Goal: Information Seeking & Learning: Learn about a topic

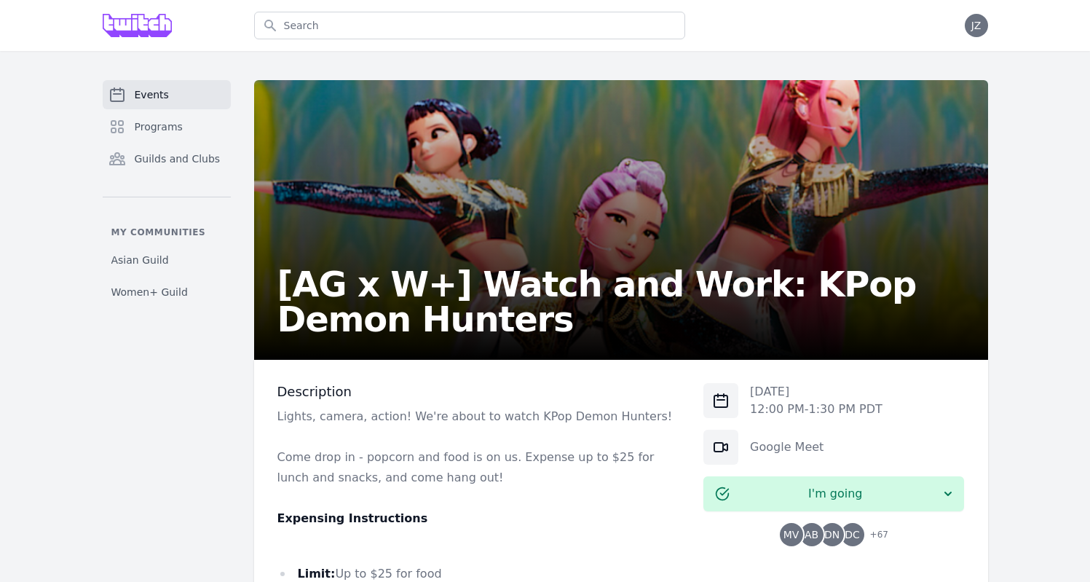
click at [151, 98] on span "Events" at bounding box center [152, 94] width 34 height 15
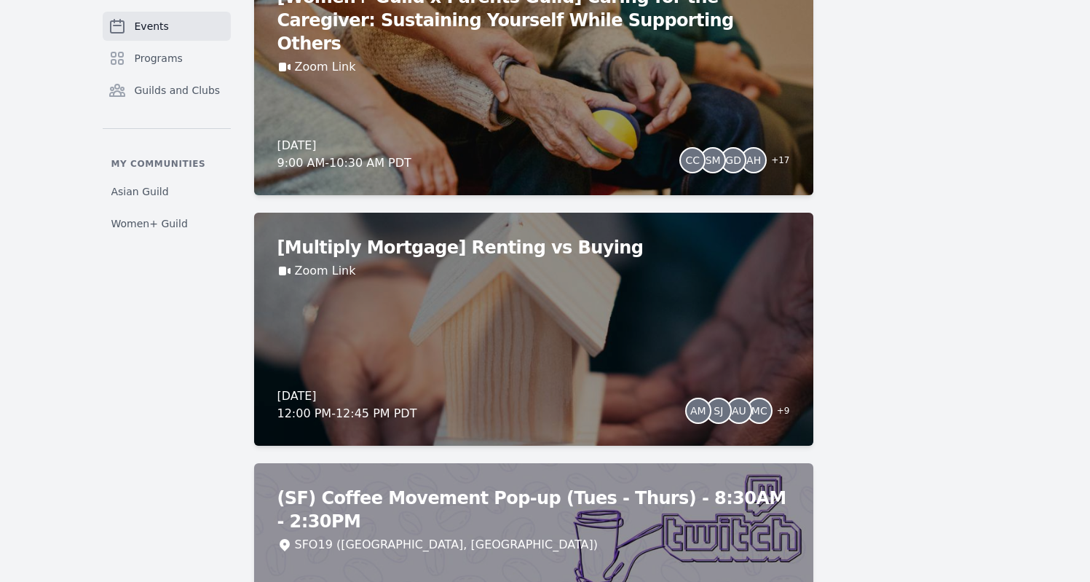
scroll to position [2705, 0]
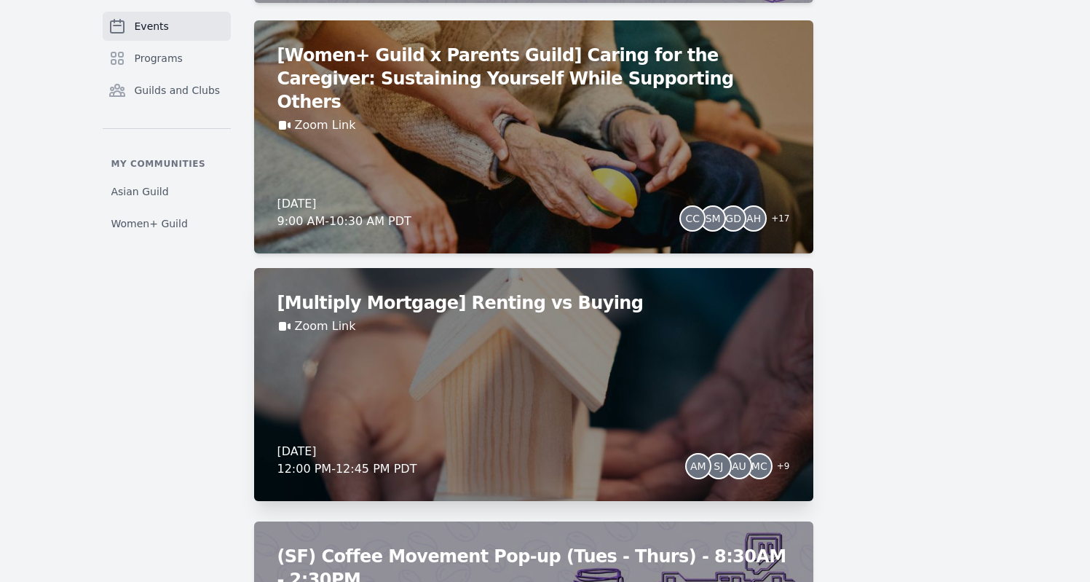
click at [464, 333] on div "Zoom Link" at bounding box center [533, 325] width 513 height 17
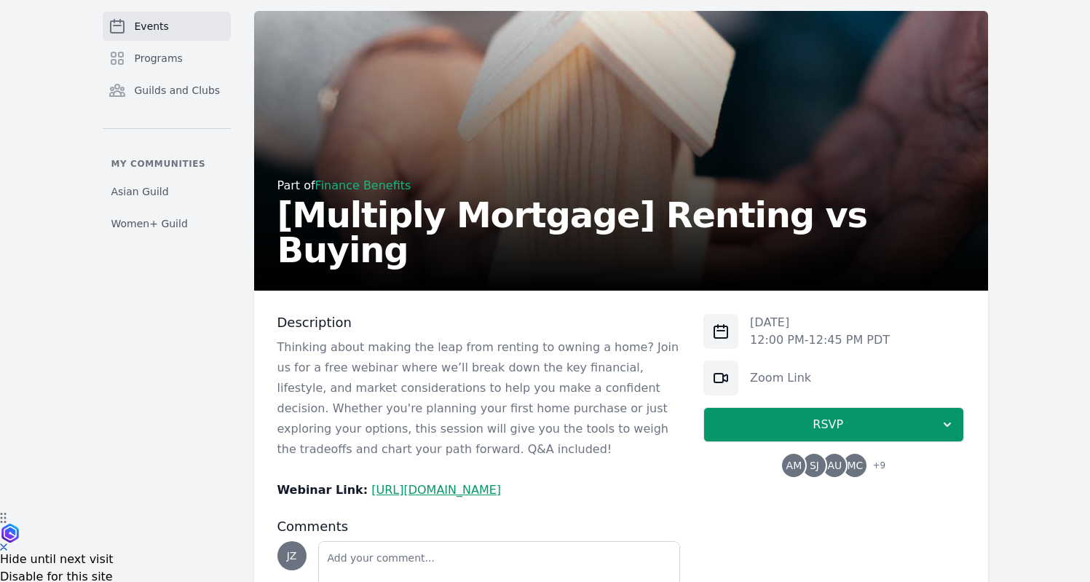
scroll to position [72, 0]
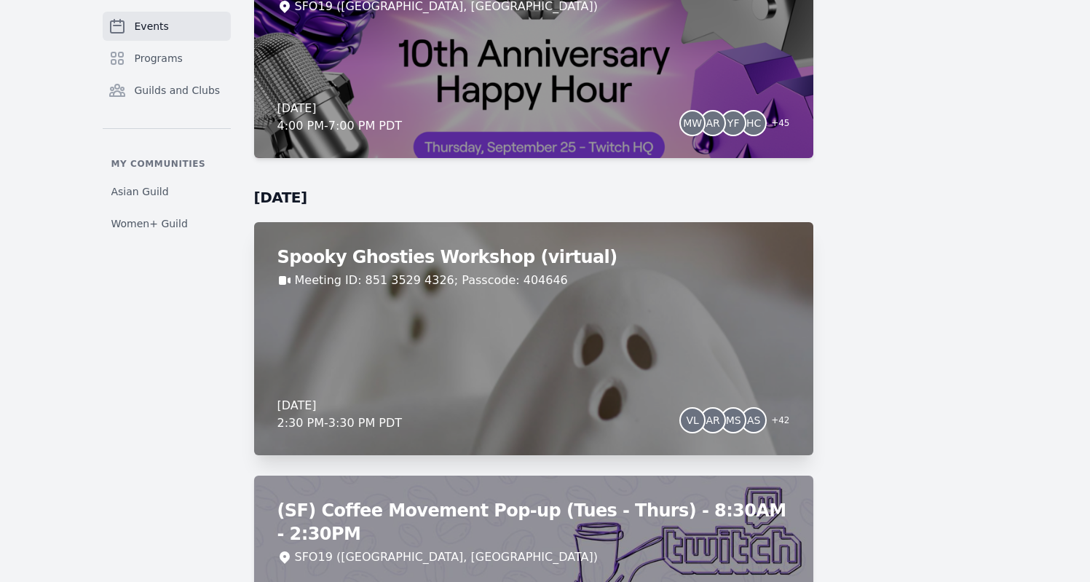
scroll to position [4303, 0]
click at [569, 312] on div "Spooky Ghosties Workshop (virtual) Meeting ID: 851 3529 4326; Passcode: 404646 …" at bounding box center [533, 338] width 559 height 233
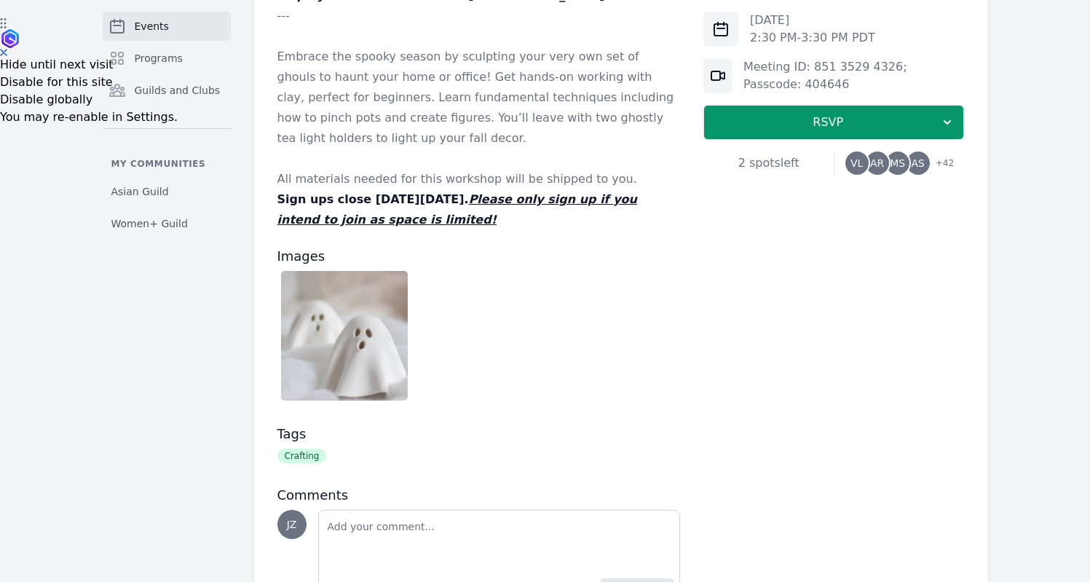
scroll to position [566, 0]
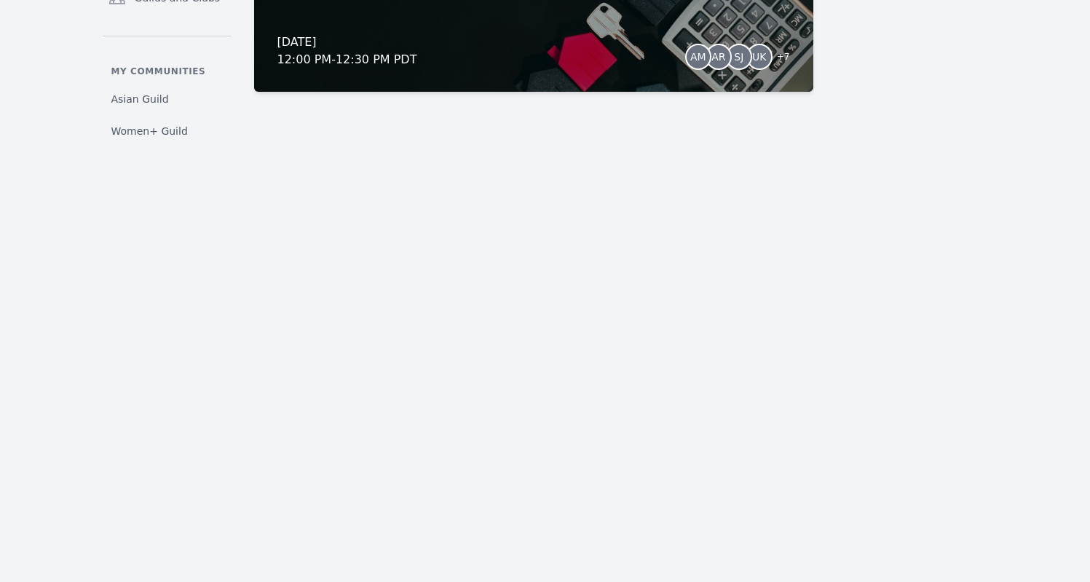
scroll to position [11995, 0]
